Goal: Transaction & Acquisition: Purchase product/service

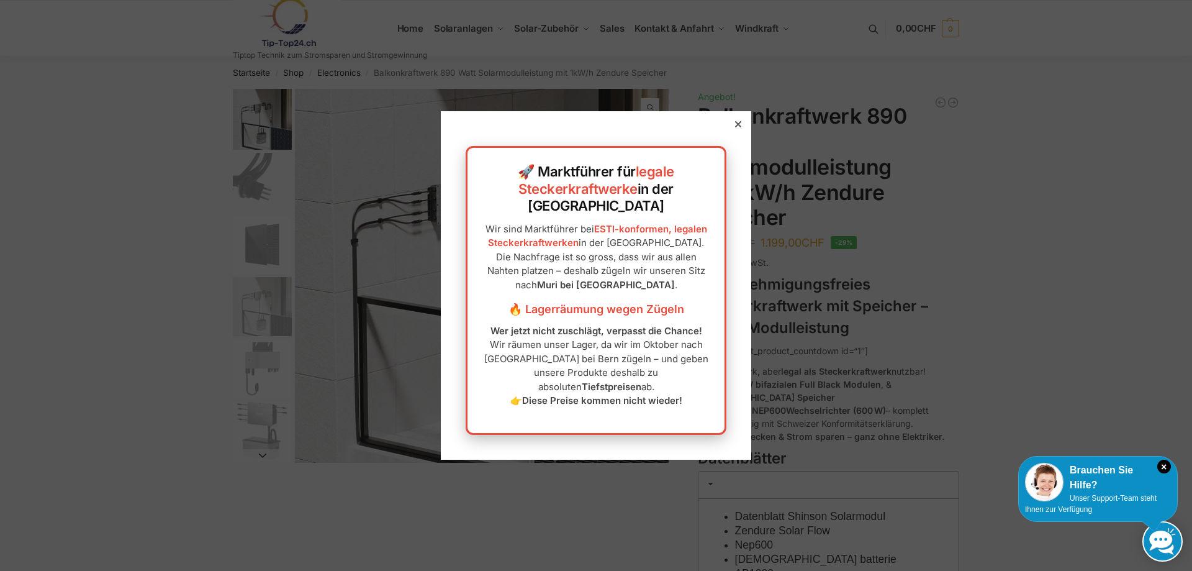
click at [730, 137] on div "🚀 Marktführer für legale Steckerkraftwerke in der [GEOGRAPHIC_DATA] Wir sind Ma…" at bounding box center [596, 285] width 311 height 348
click at [725, 137] on div "🚀 Marktführer für legale Steckerkraftwerke in der Schweiz Wir sind Marktführer …" at bounding box center [596, 285] width 311 height 348
click at [733, 130] on div at bounding box center [738, 124] width 11 height 11
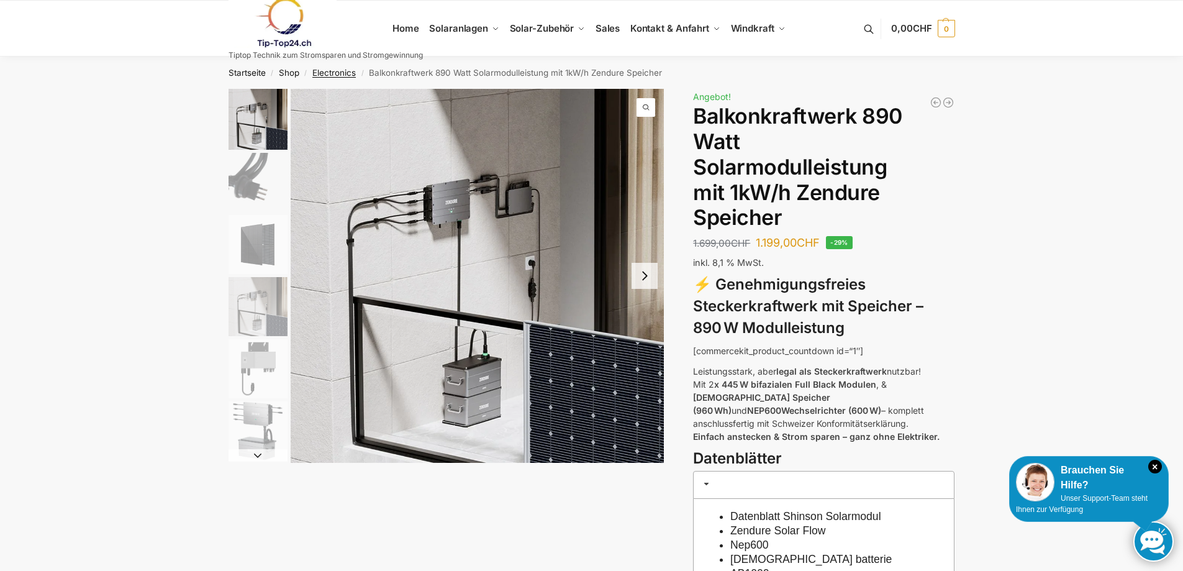
click at [338, 76] on link "Electronics" at bounding box center [333, 73] width 43 height 10
